Goal: Book appointment/travel/reservation

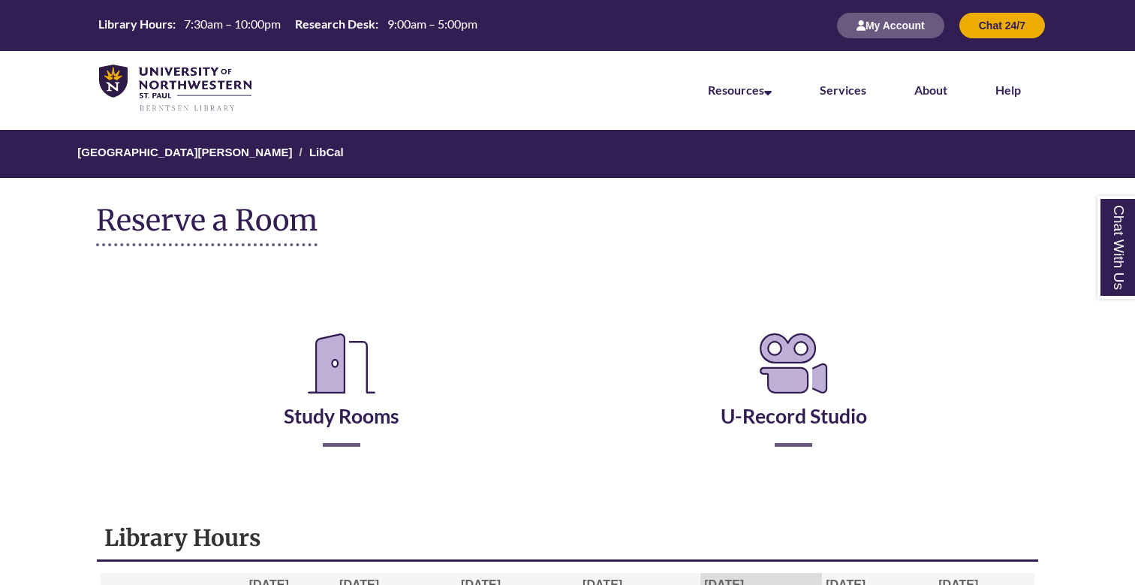
scroll to position [439, 0]
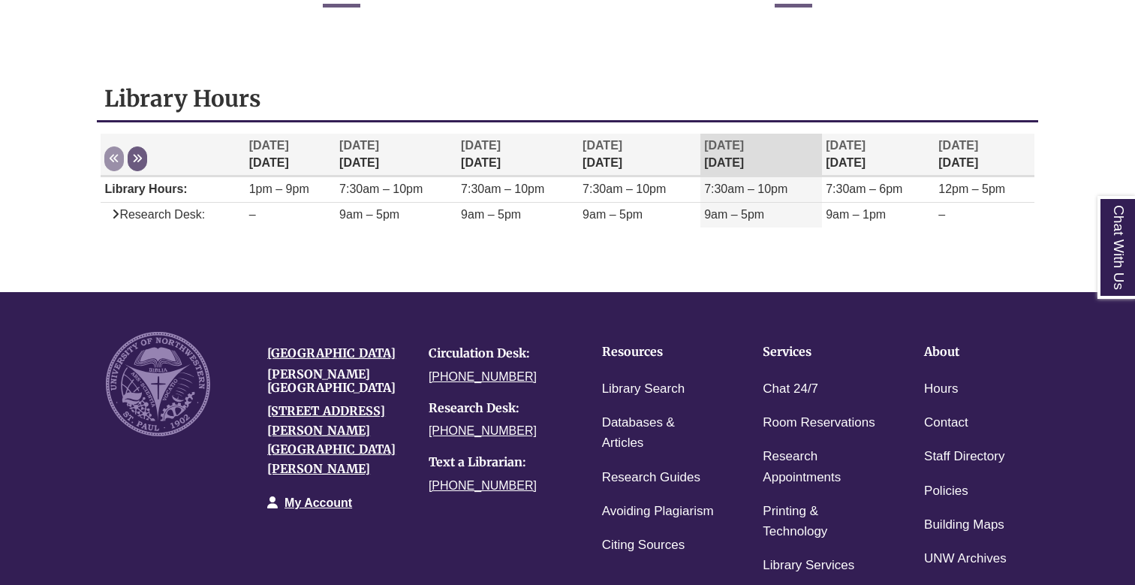
click at [751, 157] on th "Sep 18 Thursday" at bounding box center [761, 155] width 122 height 43
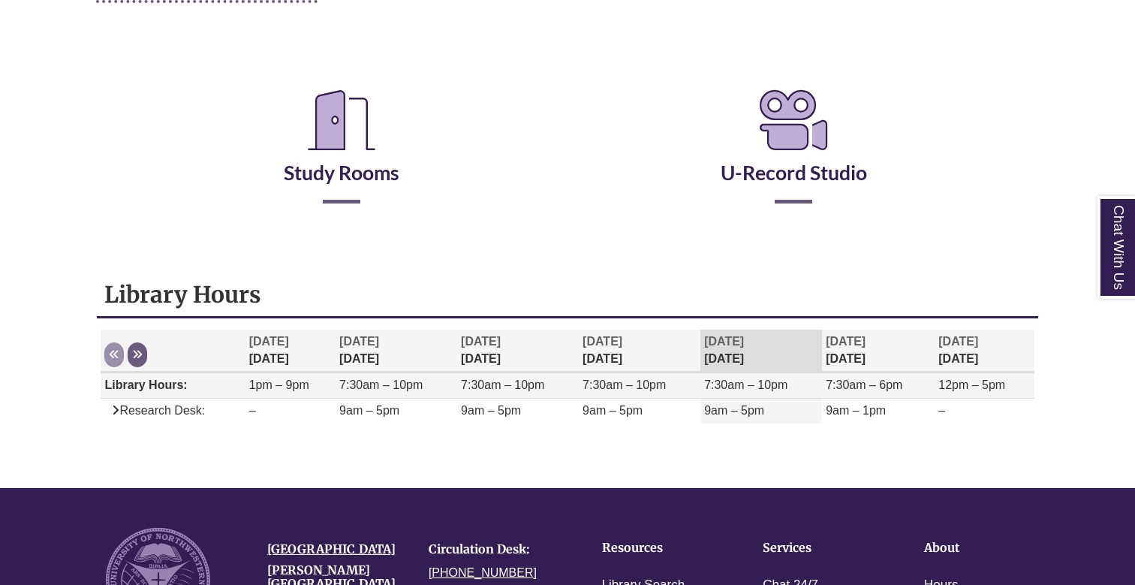
scroll to position [238, 0]
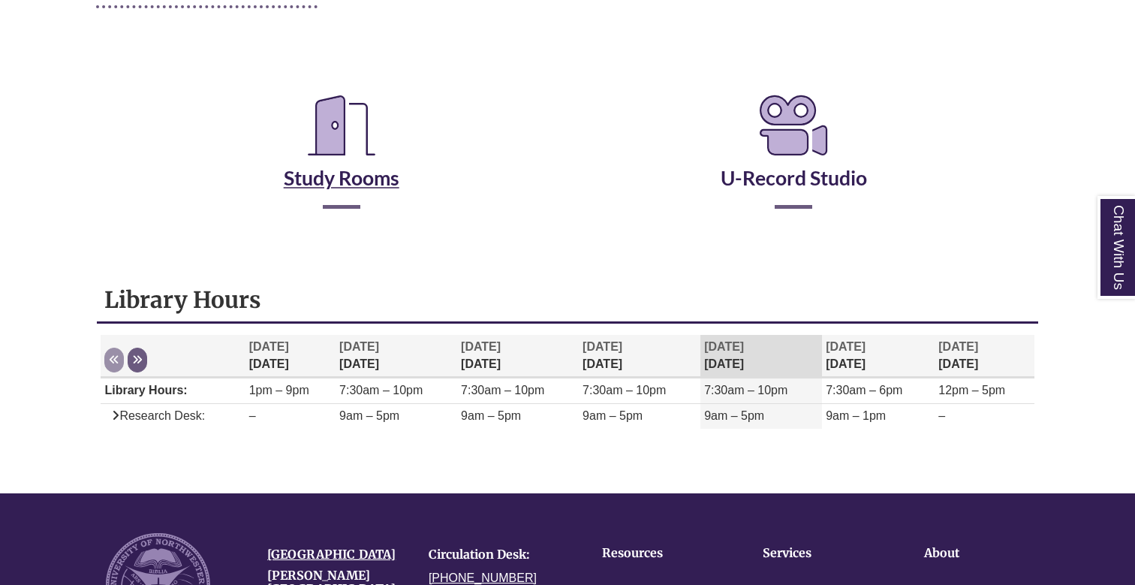
click at [363, 158] on icon "Reserve a Room" at bounding box center [342, 125] width 92 height 84
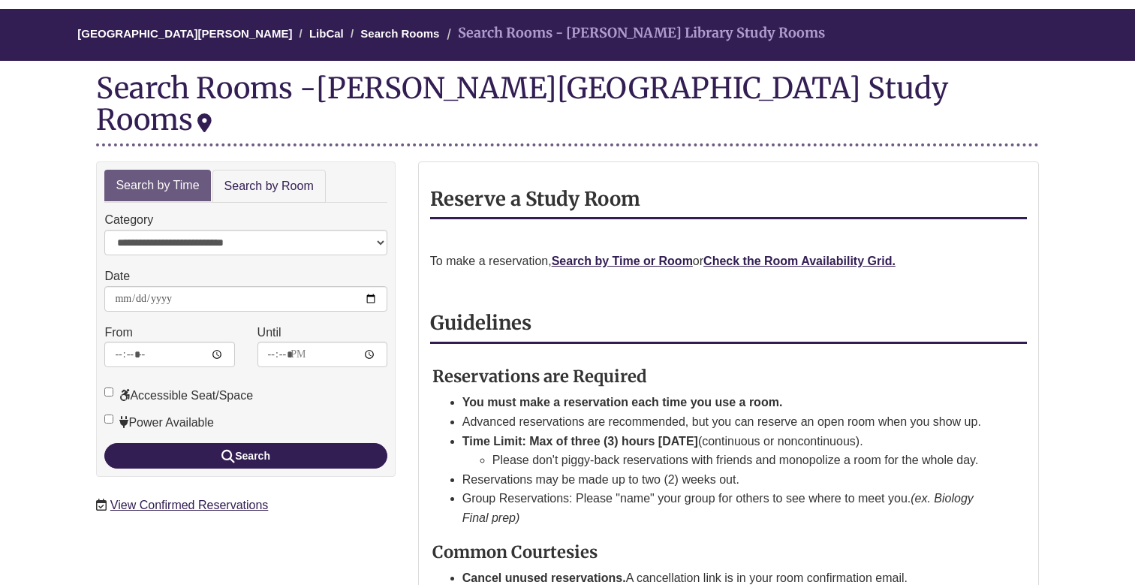
scroll to position [147, 0]
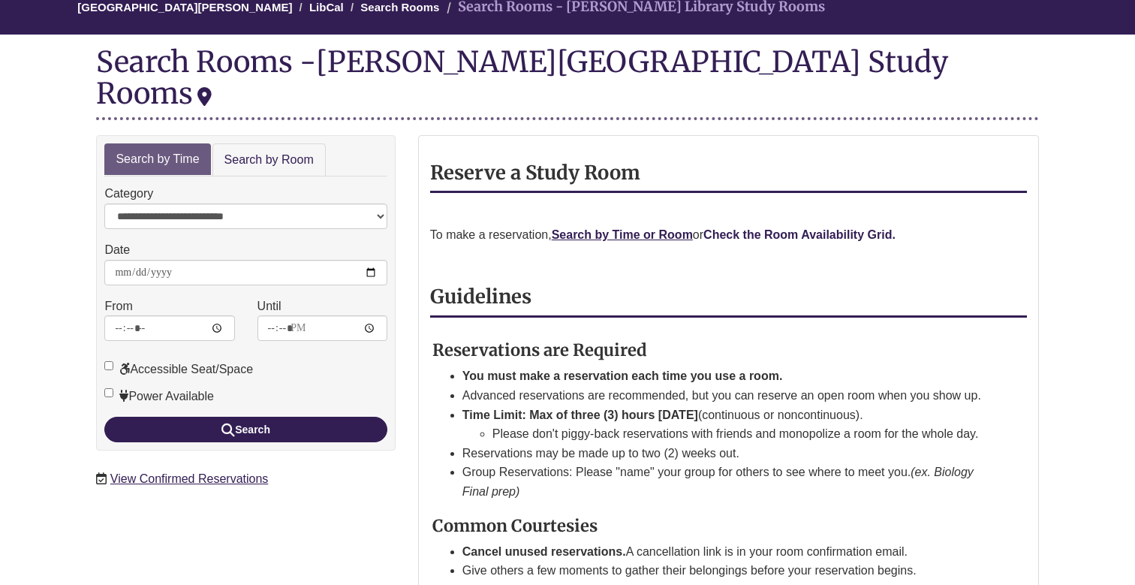
click at [826, 228] on strong "Check the Room Availability Grid." at bounding box center [799, 234] width 192 height 13
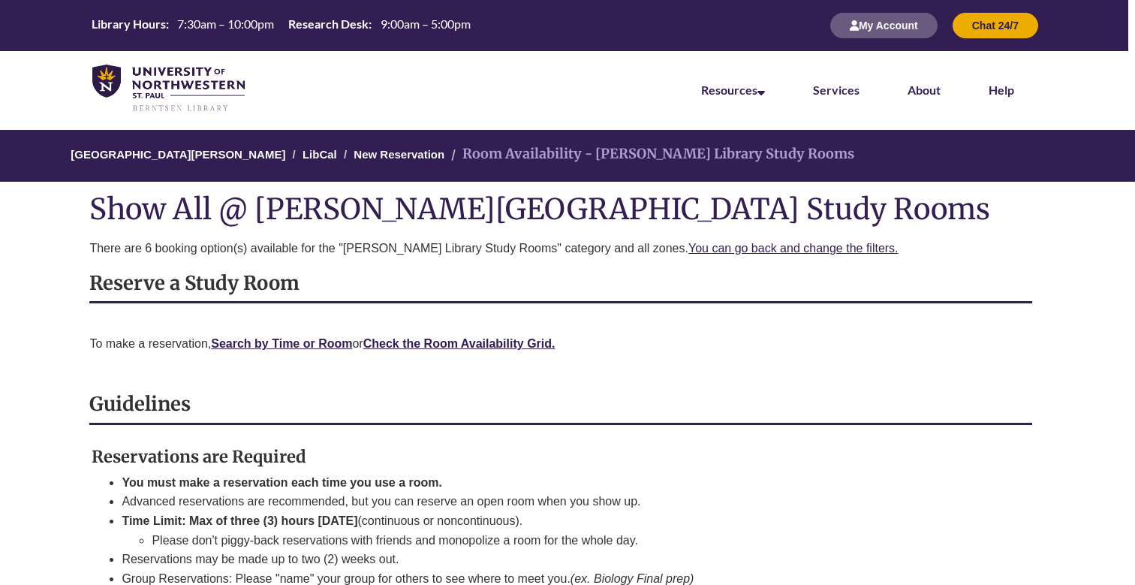
scroll to position [0, 7]
click at [302, 152] on link "LibCal" at bounding box center [319, 154] width 35 height 13
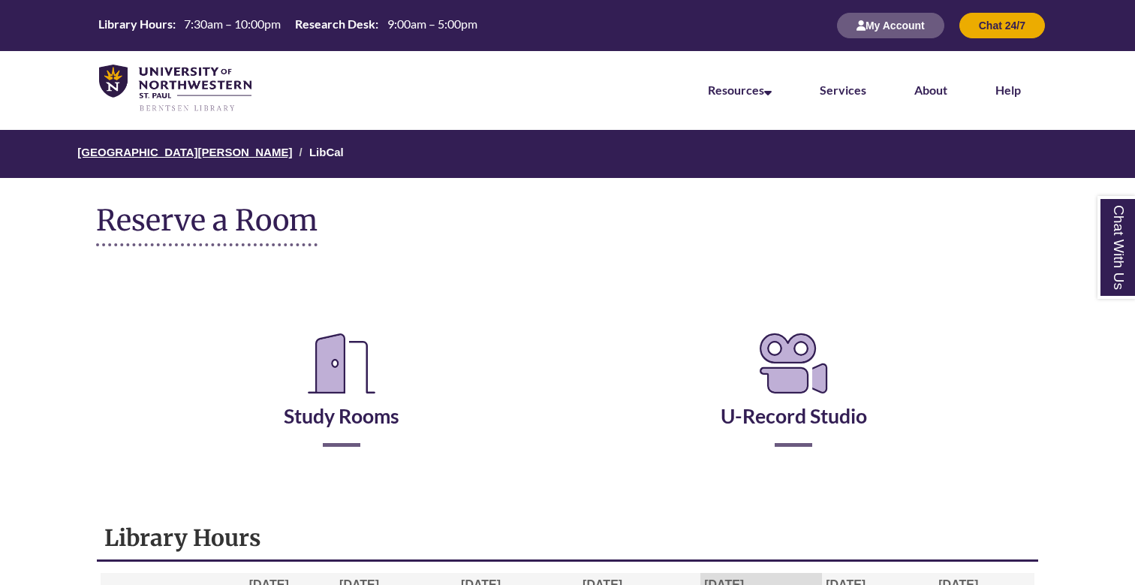
click at [200, 155] on link "[GEOGRAPHIC_DATA][PERSON_NAME]" at bounding box center [184, 152] width 215 height 13
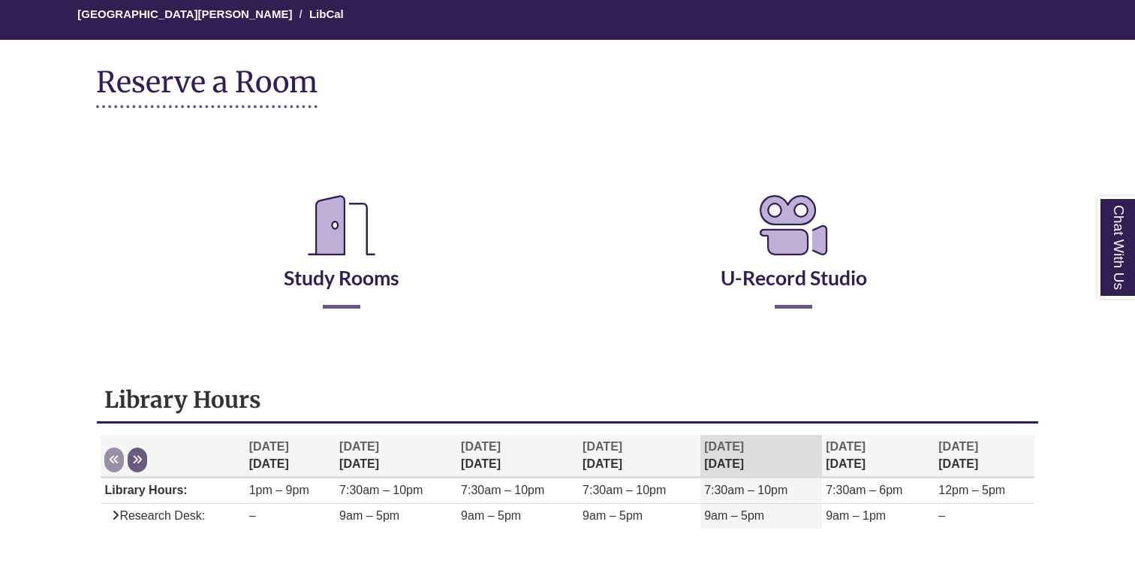
scroll to position [256, 0]
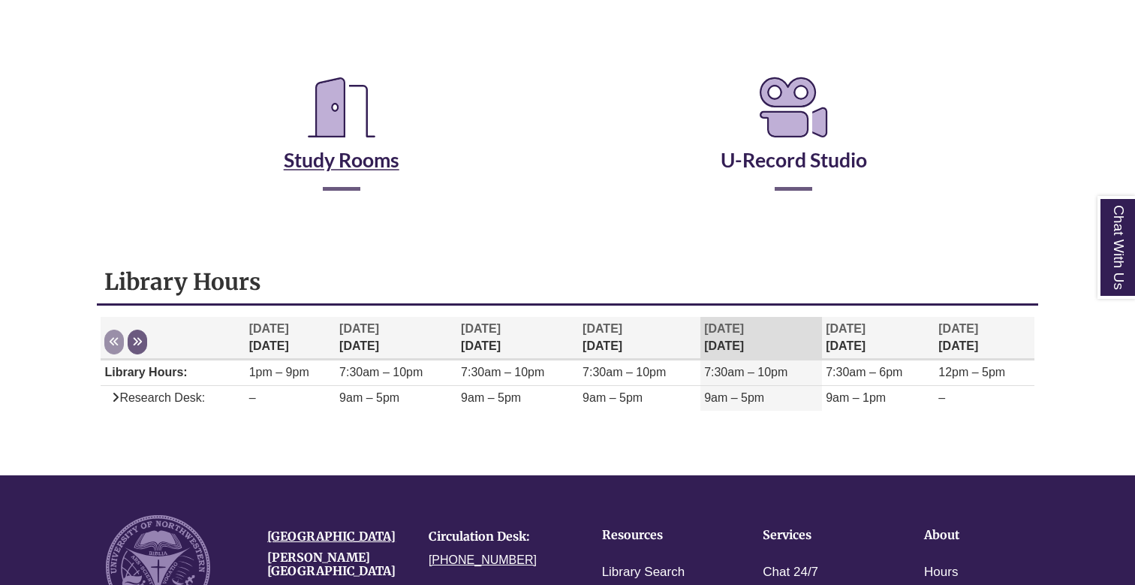
click at [338, 157] on link "Study Rooms" at bounding box center [342, 141] width 116 height 62
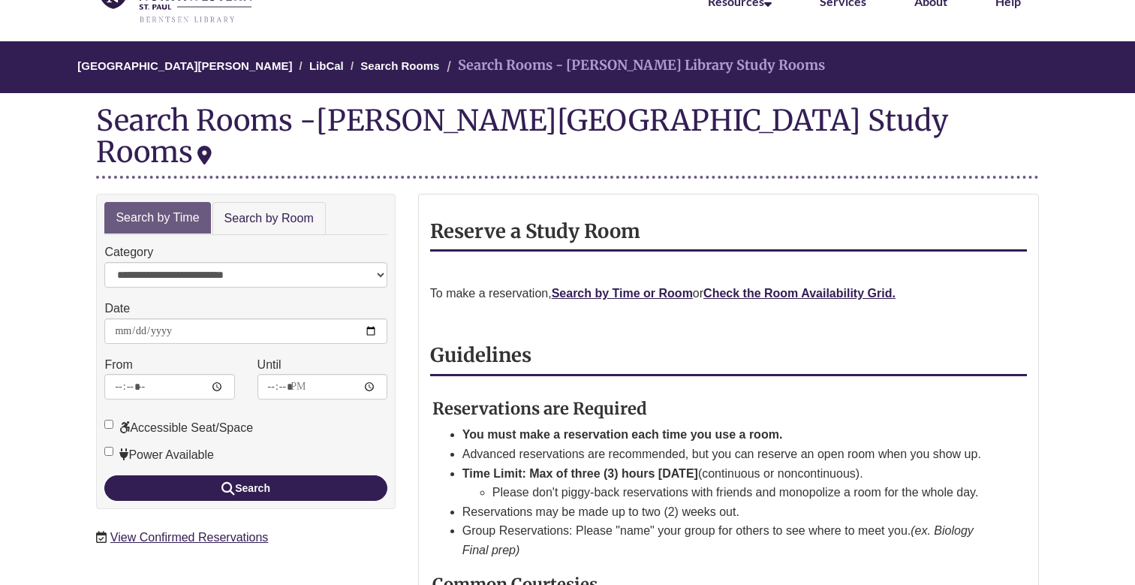
scroll to position [115, 0]
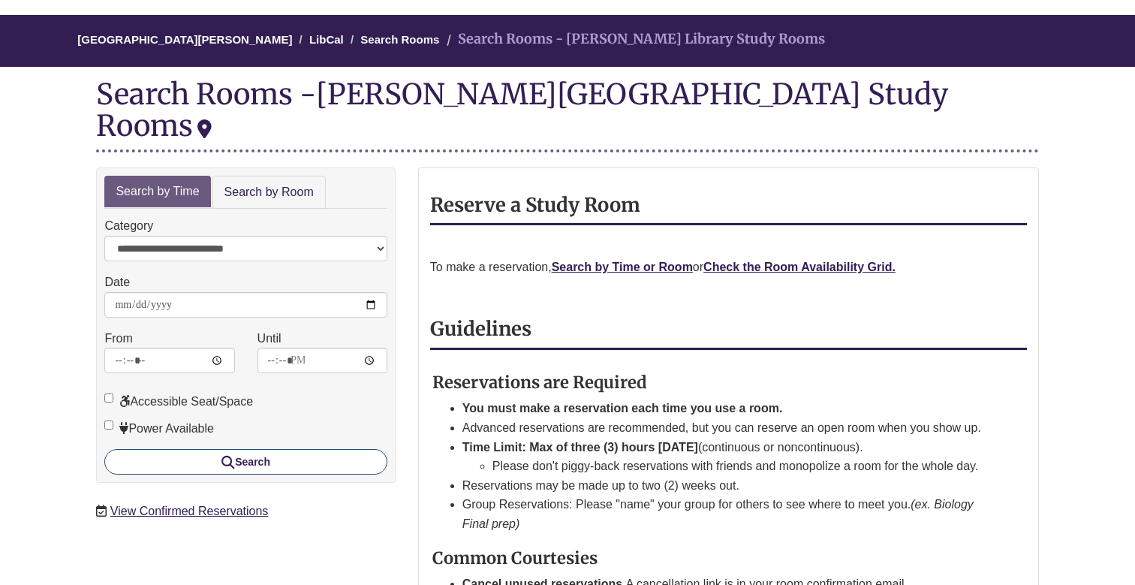
click at [276, 449] on button "Search" at bounding box center [245, 462] width 282 height 26
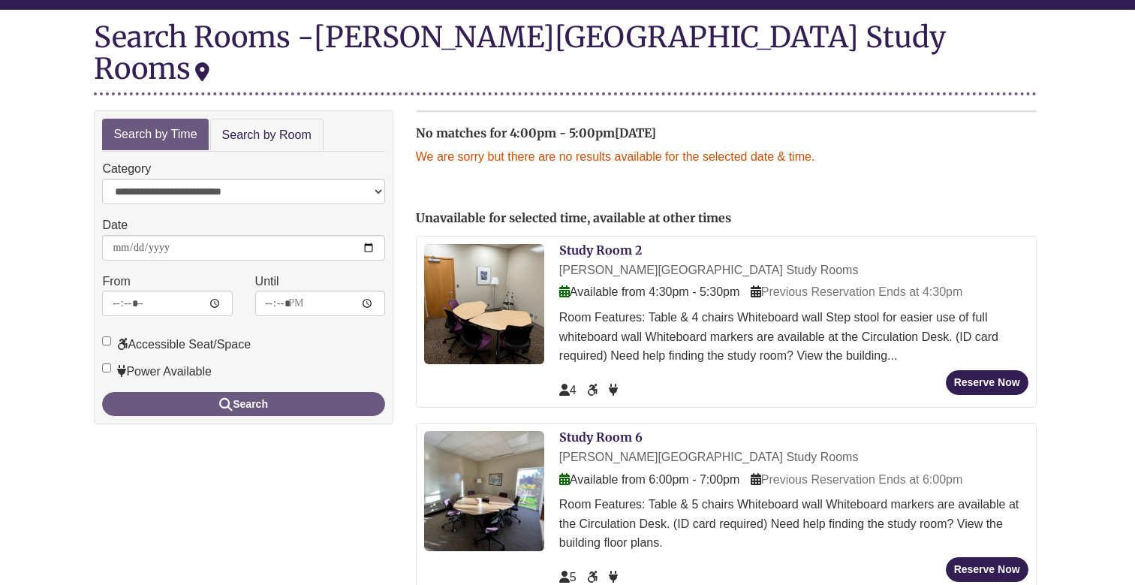
scroll to position [167, 3]
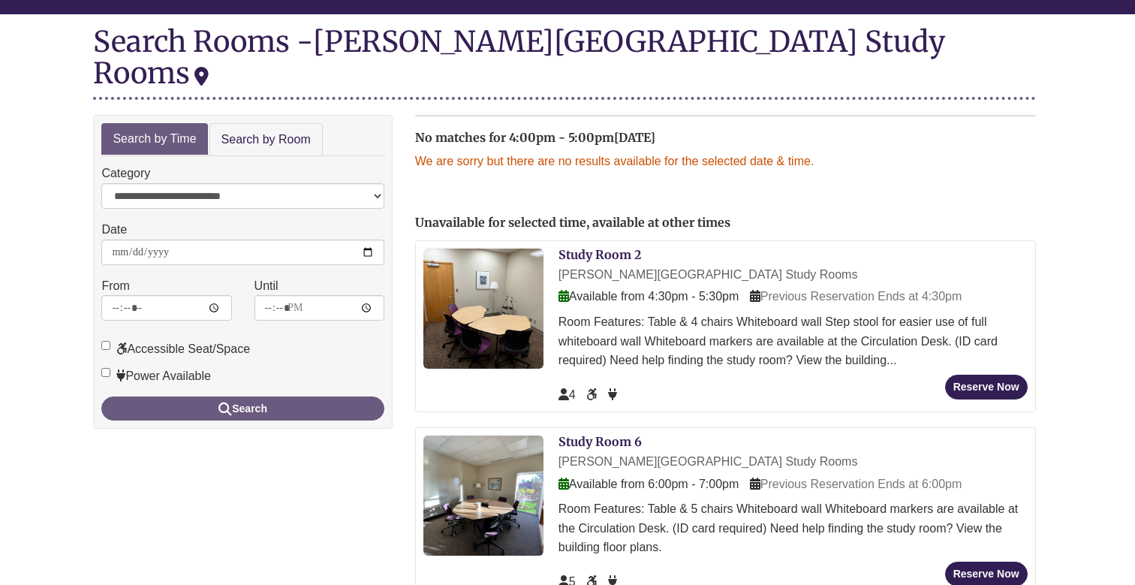
click at [775, 315] on div "Room Features: Table & 4 chairs Whiteboard wall Step stool for easier use of fu…" at bounding box center [792, 341] width 469 height 58
click at [586, 247] on link "Study Room 2" at bounding box center [599, 254] width 83 height 15
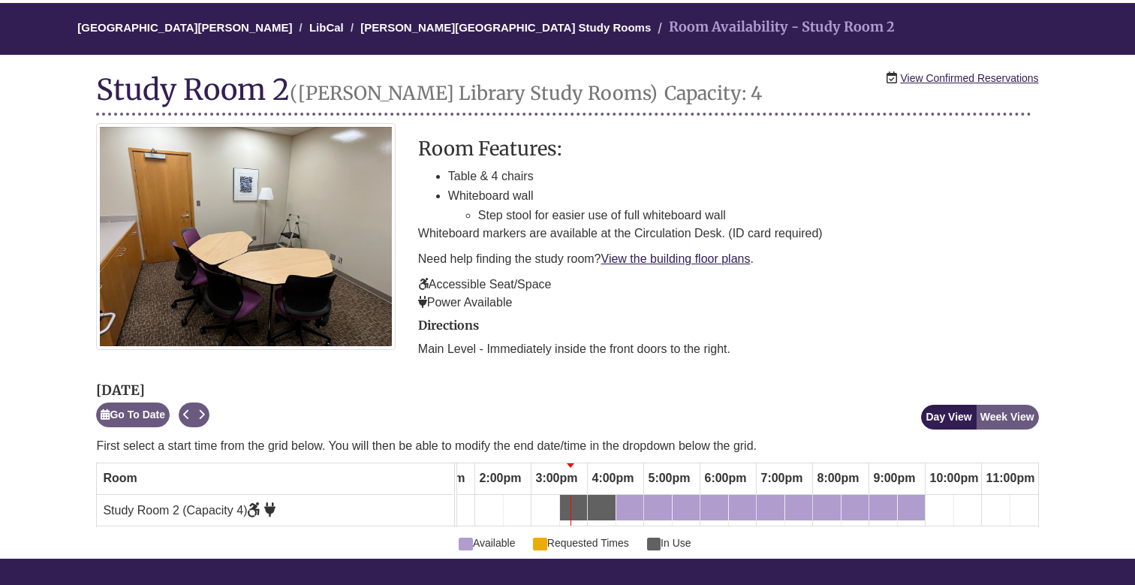
scroll to position [128, 0]
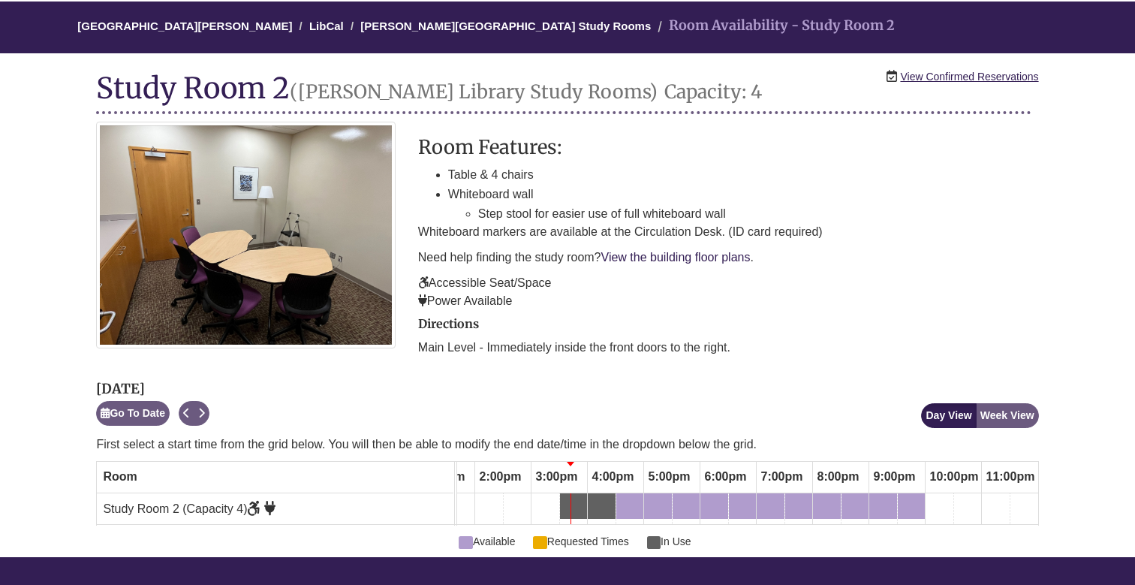
click at [688, 254] on link "View the building floor plans" at bounding box center [675, 257] width 149 height 13
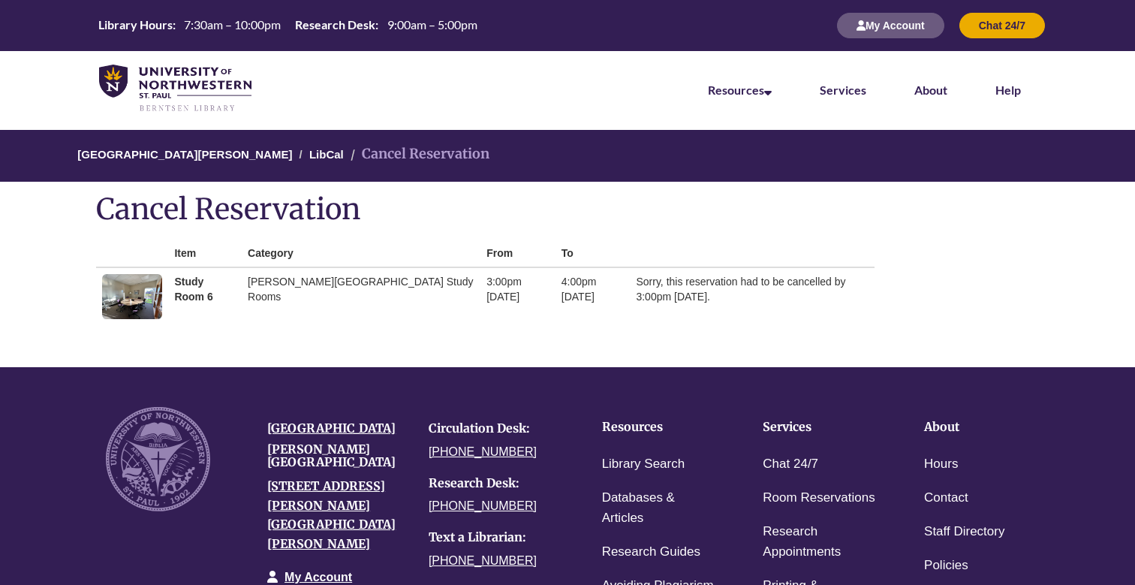
click at [555, 275] on td "4:00pm Thursday, September 18, 2025" at bounding box center [592, 296] width 75 height 58
